Goal: Find specific page/section

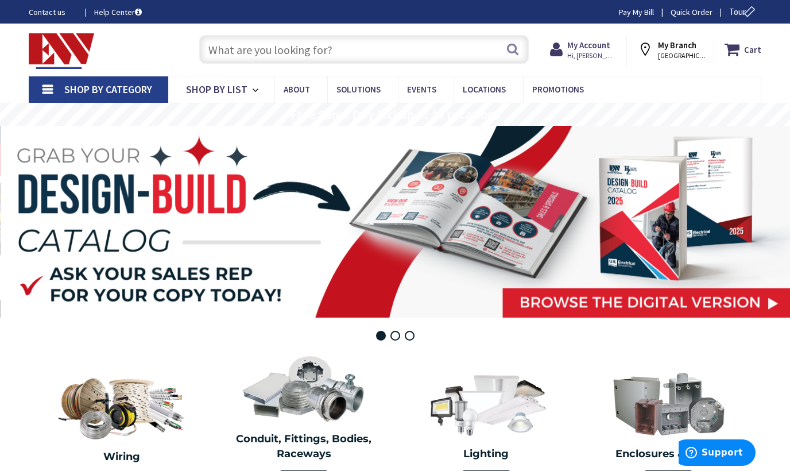
click at [235, 52] on input "text" at bounding box center [364, 49] width 330 height 29
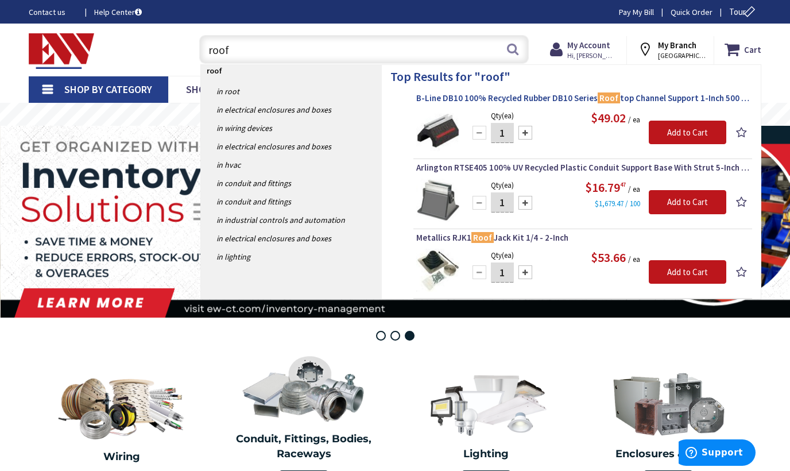
type input "roof"
click at [525, 99] on span "B-Line DB10 100% Recycled Rubber DB10 Series Roof top Channel Support 1-Inch 50…" at bounding box center [582, 97] width 333 height 11
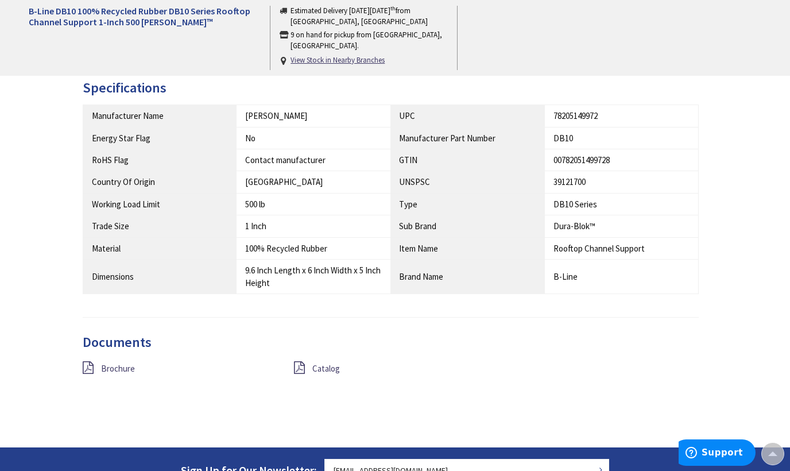
scroll to position [574, 0]
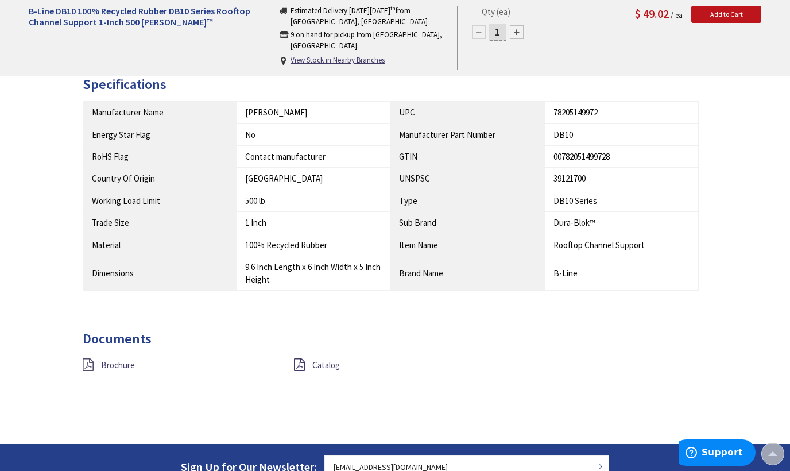
click at [91, 362] on icon at bounding box center [88, 364] width 11 height 13
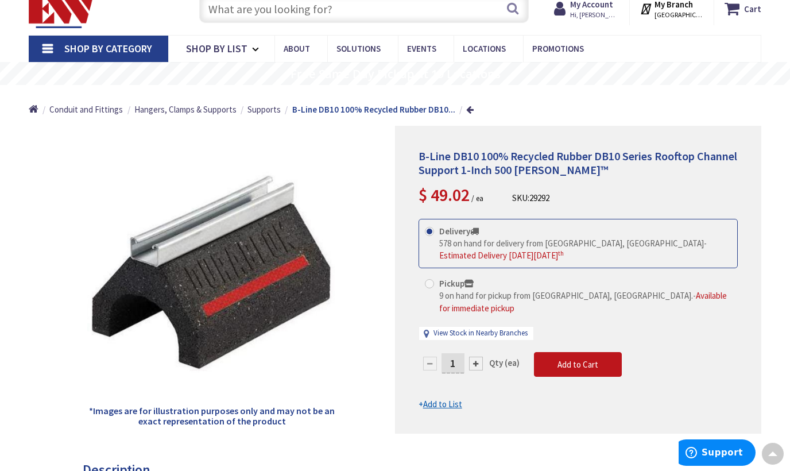
scroll to position [0, 0]
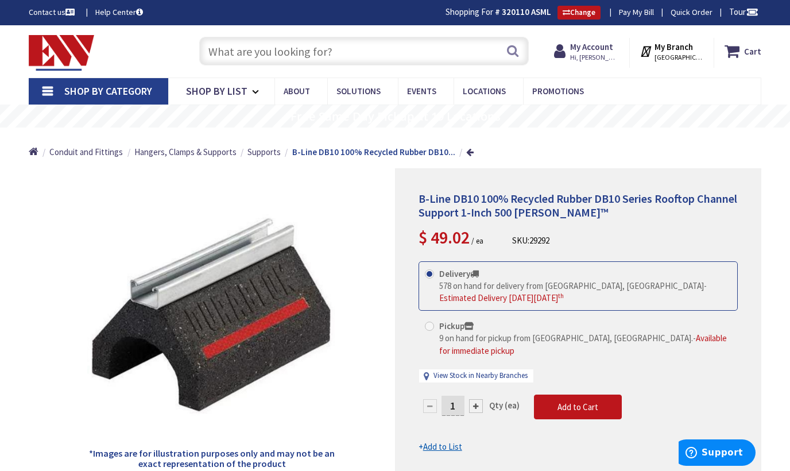
click at [269, 51] on input "text" at bounding box center [364, 51] width 330 height 29
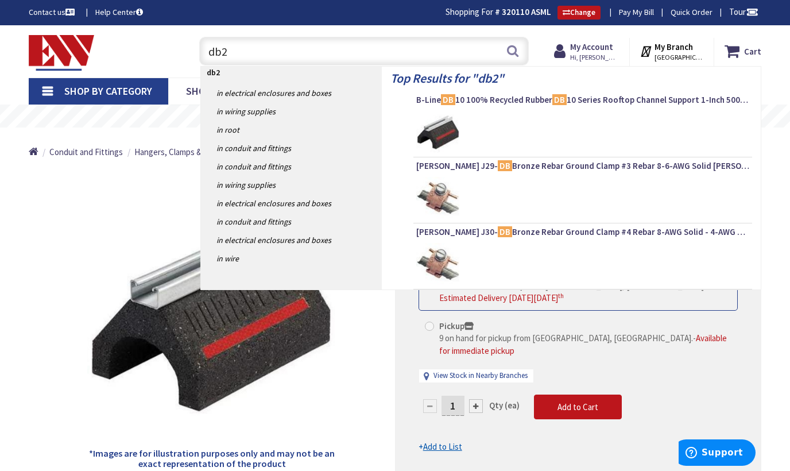
type input "db20"
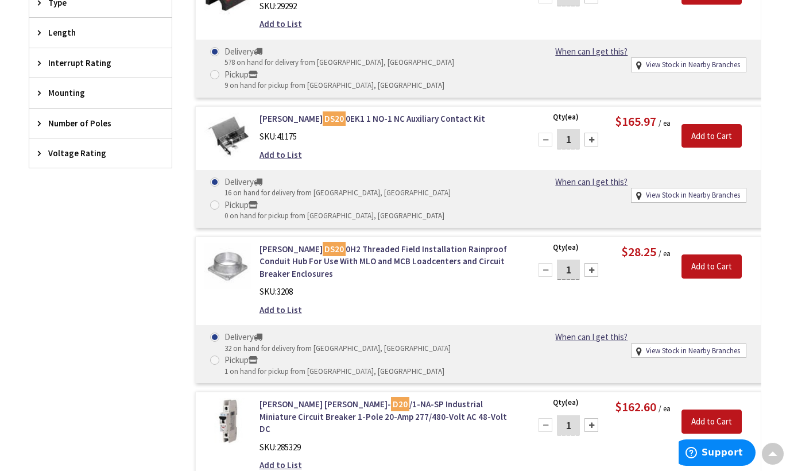
scroll to position [576, 0]
